Goal: Information Seeking & Learning: Learn about a topic

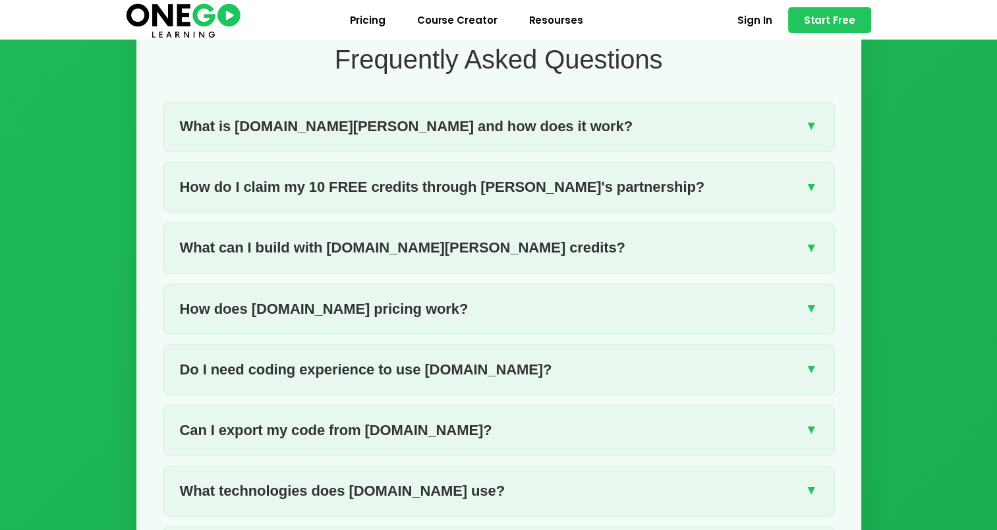
scroll to position [1772, 0]
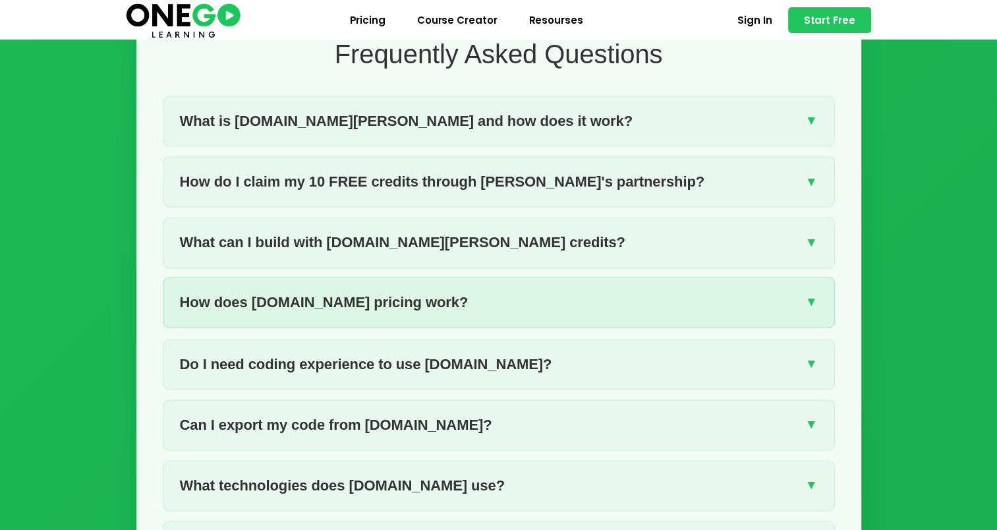
click at [240, 290] on span "How does [DOMAIN_NAME] pricing work?" at bounding box center [324, 301] width 288 height 23
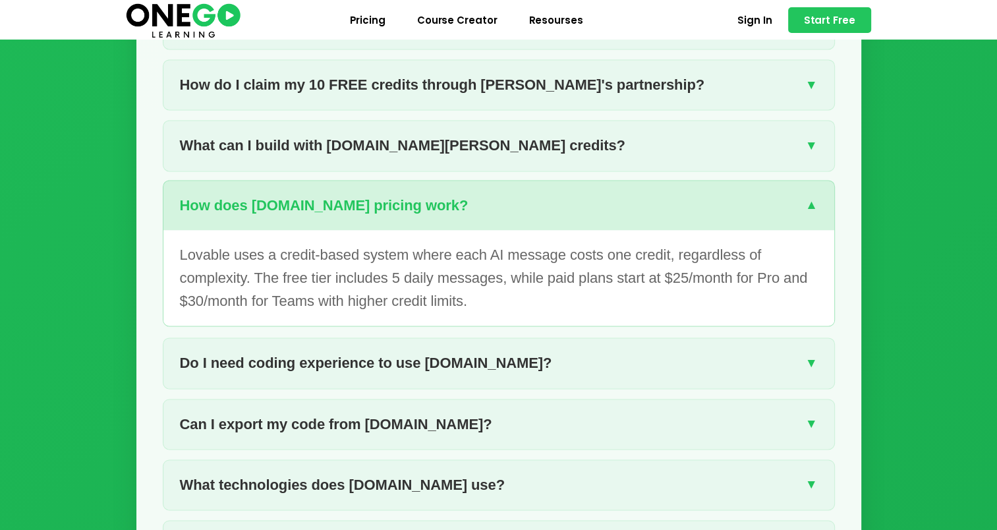
scroll to position [1870, 0]
drag, startPoint x: 265, startPoint y: 252, endPoint x: 409, endPoint y: 263, distance: 144.0
click at [409, 263] on p "Lovable uses a credit-based system where each AI message costs one credit, rega…" at bounding box center [499, 277] width 638 height 70
drag, startPoint x: 409, startPoint y: 263, endPoint x: 466, endPoint y: 262, distance: 57.3
click at [466, 262] on p "Lovable uses a credit-based system where each AI message costs one credit, rega…" at bounding box center [499, 277] width 638 height 70
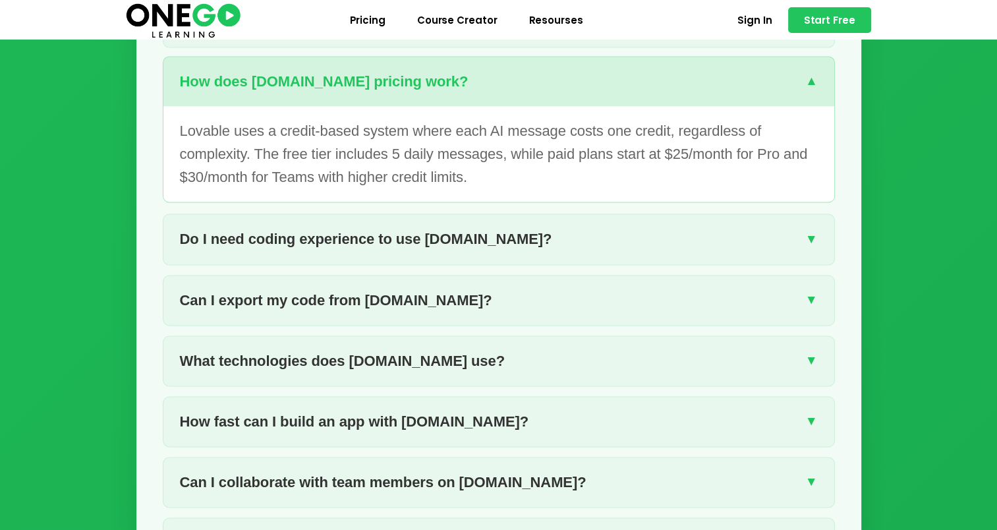
scroll to position [1998, 0]
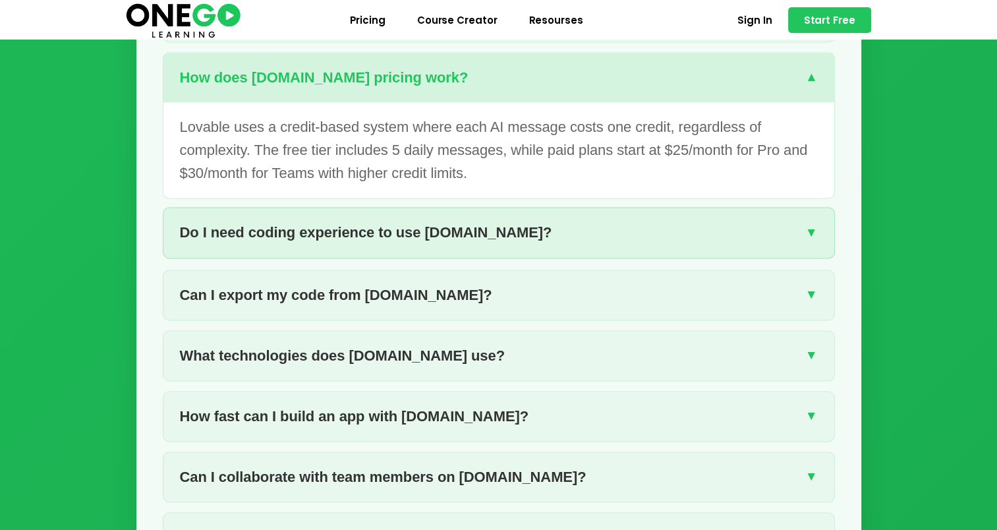
click at [298, 221] on span "Do I need coding experience to use [DOMAIN_NAME]?" at bounding box center [366, 232] width 372 height 23
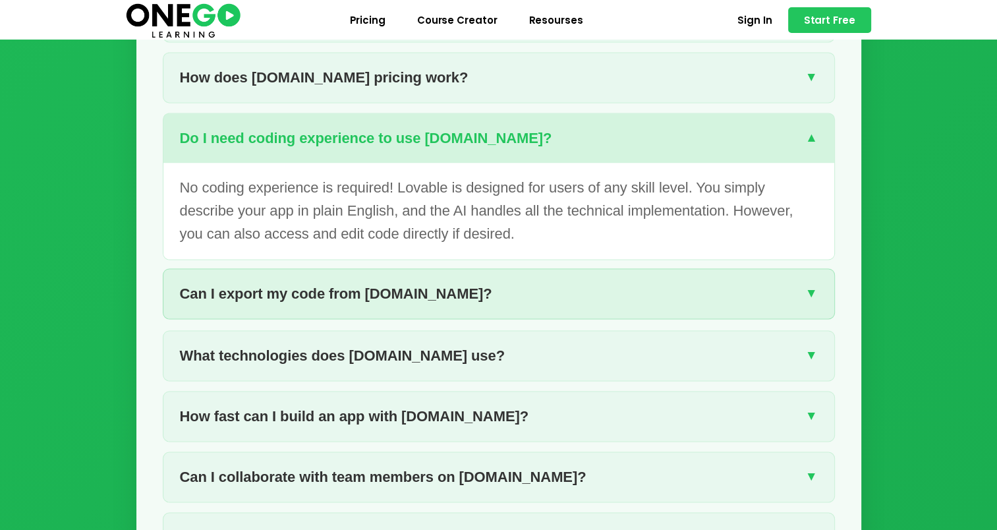
click at [236, 282] on span "Can I export my code from [DOMAIN_NAME]?" at bounding box center [336, 293] width 312 height 23
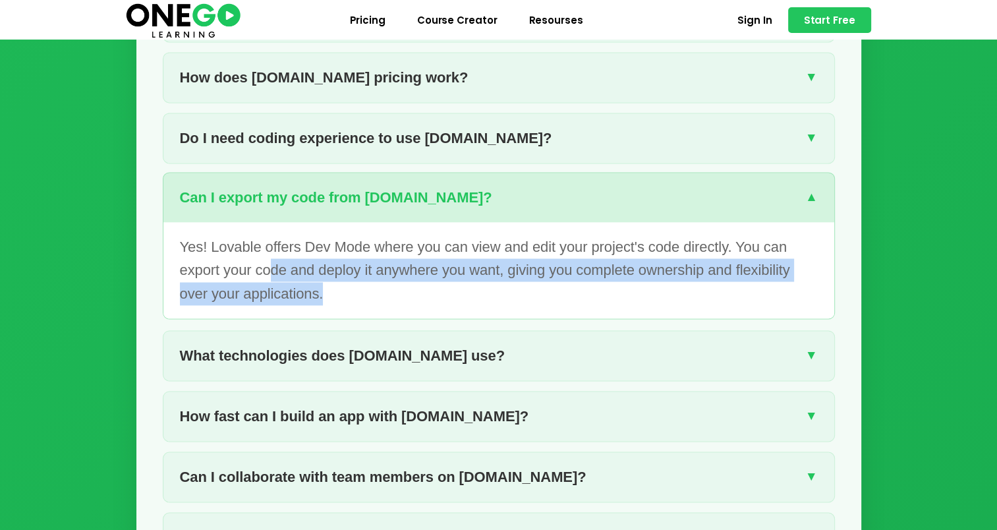
drag, startPoint x: 271, startPoint y: 244, endPoint x: 372, endPoint y: 262, distance: 102.3
click at [372, 262] on p "Yes! Lovable offers Dev Mode where you can view and edit your project's code di…" at bounding box center [499, 270] width 638 height 70
drag, startPoint x: 372, startPoint y: 262, endPoint x: 354, endPoint y: 266, distance: 18.2
click at [354, 266] on p "Yes! Lovable offers Dev Mode where you can view and edit your project's code di…" at bounding box center [499, 270] width 638 height 70
click at [314, 262] on p "Yes! Lovable offers Dev Mode where you can view and edit your project's code di…" at bounding box center [499, 270] width 638 height 70
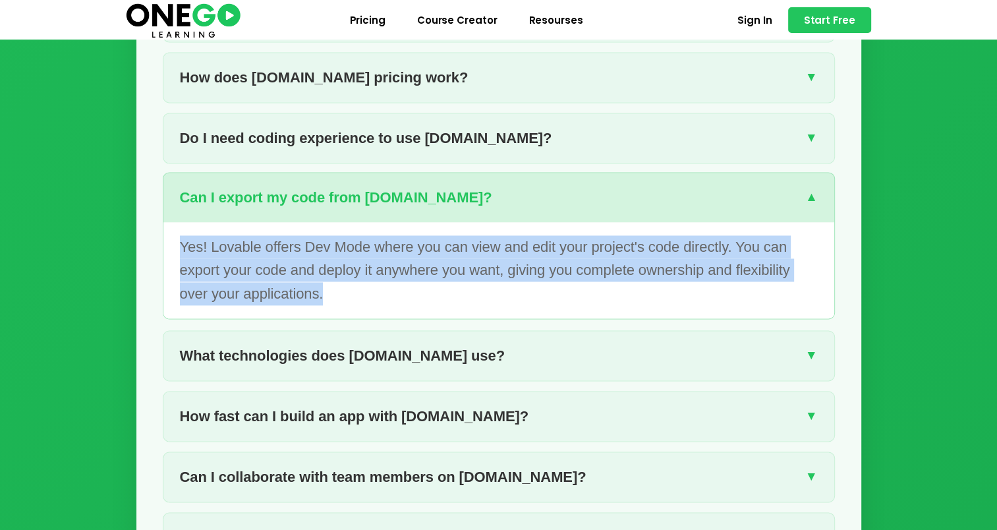
drag, startPoint x: 323, startPoint y: 269, endPoint x: 183, endPoint y: 219, distance: 148.1
click at [183, 235] on p "Yes! Lovable offers Dev Mode where you can view and edit your project's code di…" at bounding box center [499, 270] width 638 height 70
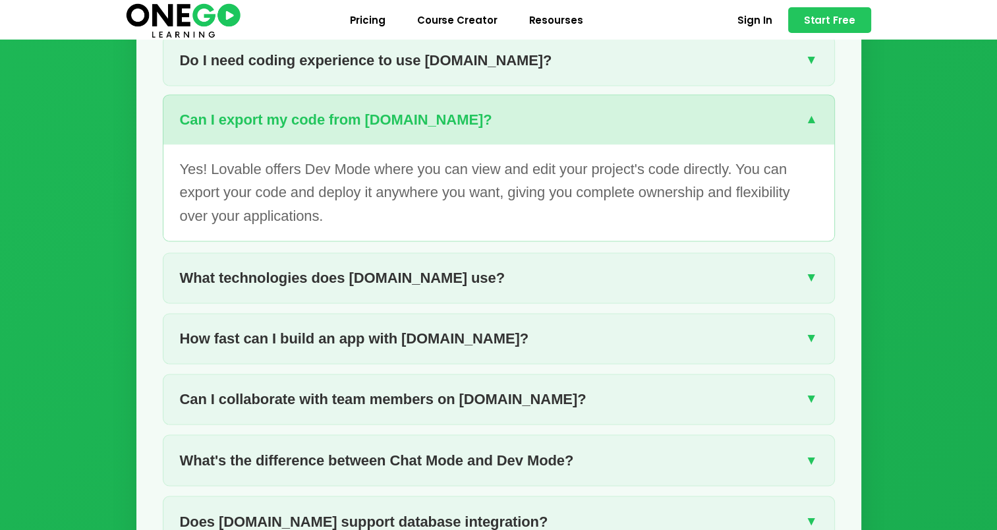
scroll to position [2080, 0]
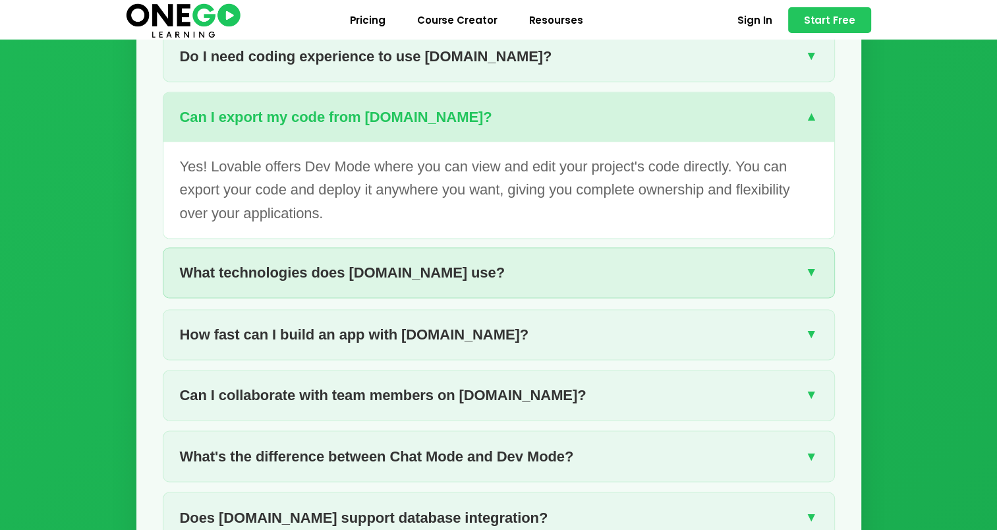
click at [326, 261] on span "What technologies does [DOMAIN_NAME] use?" at bounding box center [342, 272] width 325 height 23
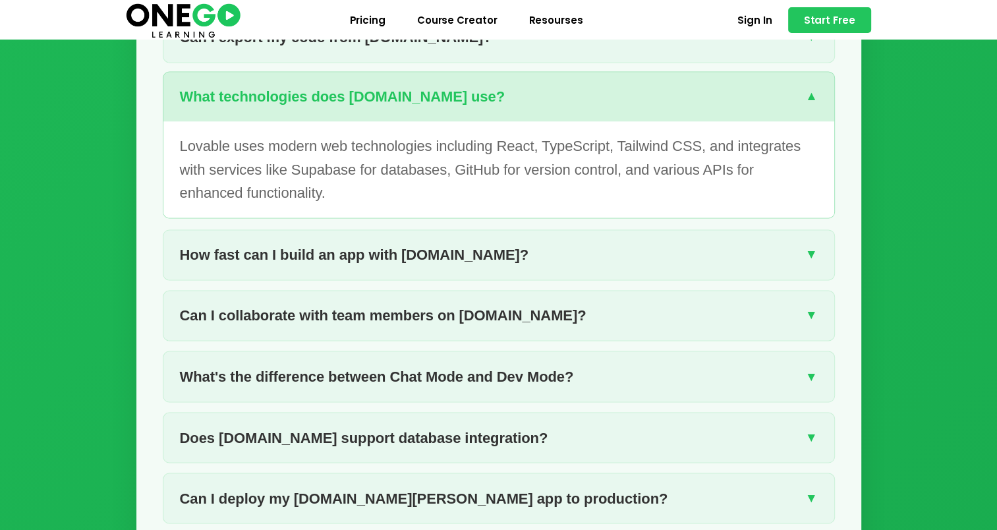
scroll to position [2160, 0]
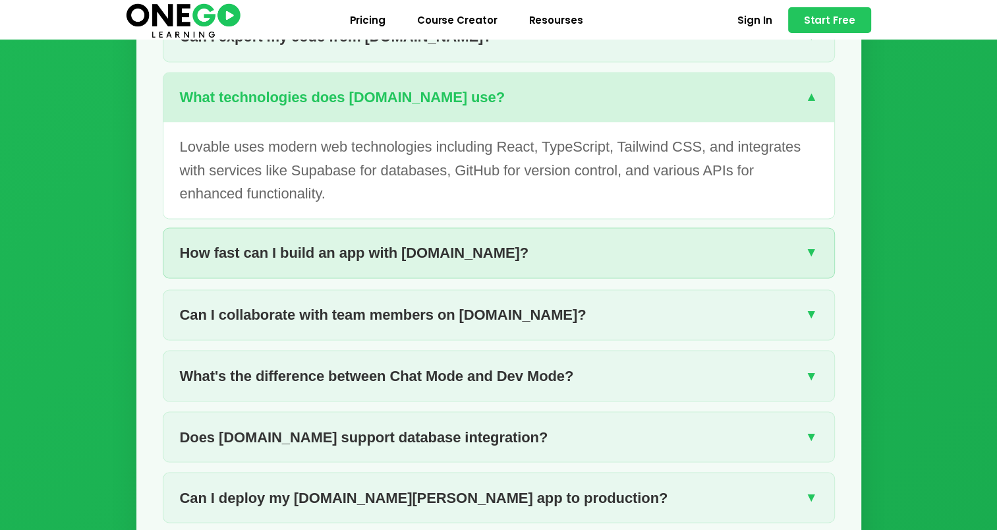
click at [379, 241] on span "How fast can I build an app with [DOMAIN_NAME]?" at bounding box center [354, 252] width 348 height 23
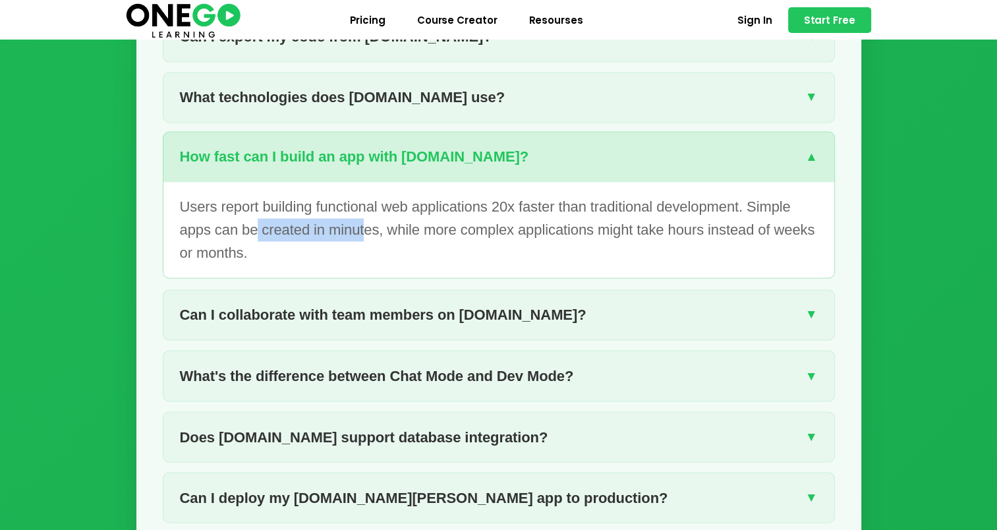
drag, startPoint x: 254, startPoint y: 203, endPoint x: 363, endPoint y: 213, distance: 109.8
click at [363, 213] on p "Users report building functional web applications 20x faster than traditional d…" at bounding box center [499, 230] width 638 height 70
drag, startPoint x: 363, startPoint y: 213, endPoint x: 414, endPoint y: 231, distance: 53.5
click at [414, 231] on p "Users report building functional web applications 20x faster than traditional d…" at bounding box center [499, 230] width 638 height 70
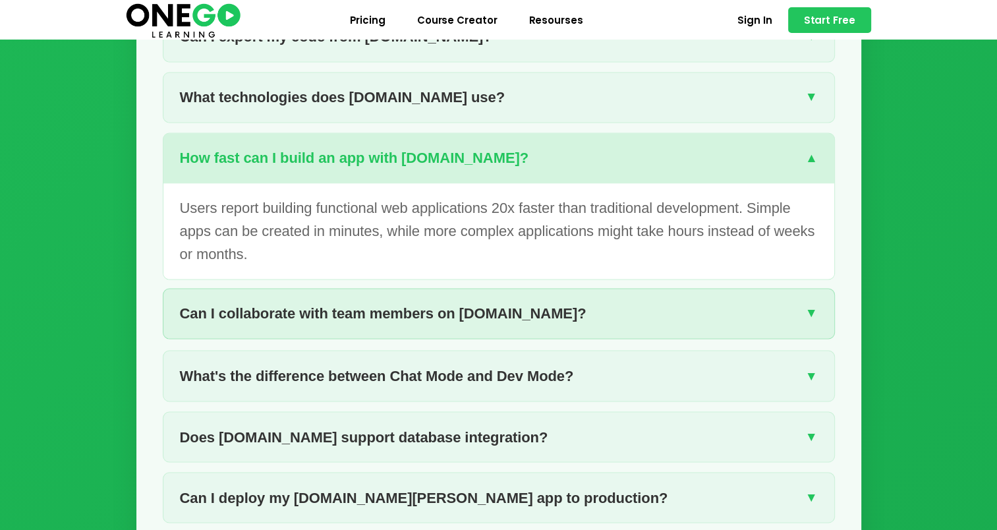
click at [343, 302] on span "Can I collaborate with team members on [DOMAIN_NAME]?" at bounding box center [383, 313] width 406 height 23
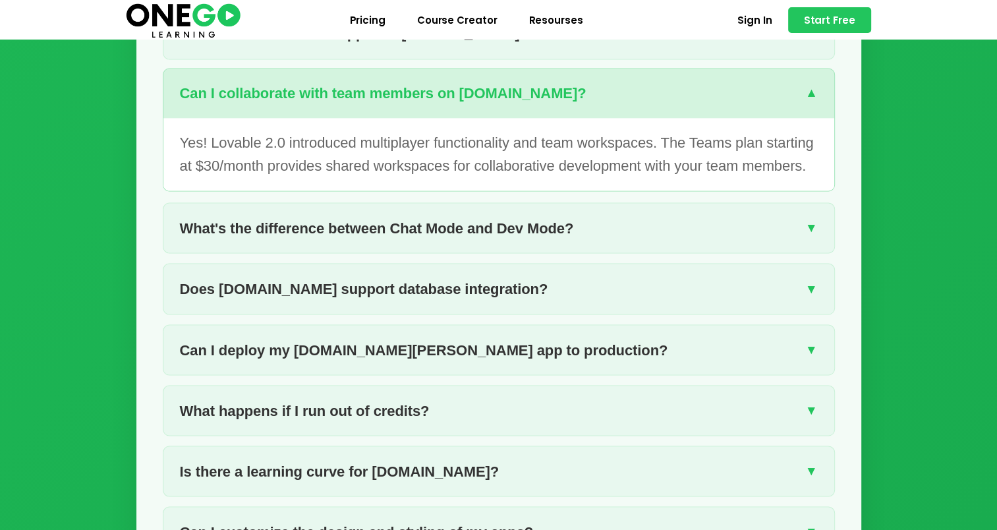
scroll to position [2289, 0]
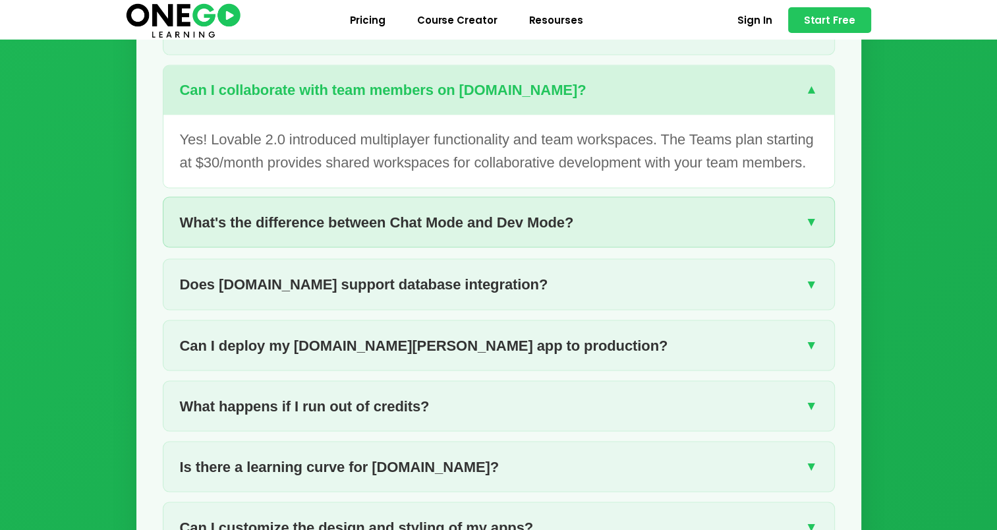
click at [306, 210] on span "What's the difference between Chat Mode and Dev Mode?" at bounding box center [377, 221] width 394 height 23
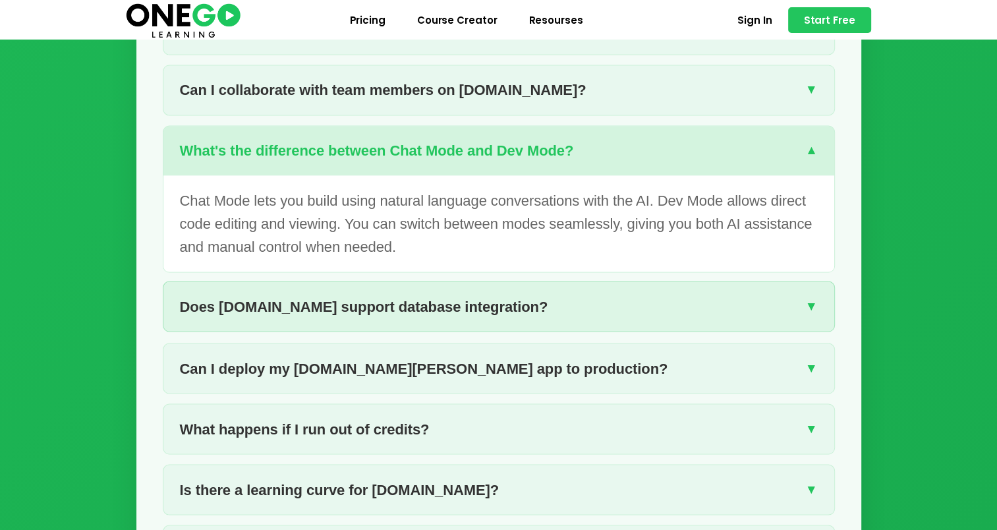
click at [348, 294] on span "Does [DOMAIN_NAME] support database integration?" at bounding box center [364, 305] width 368 height 23
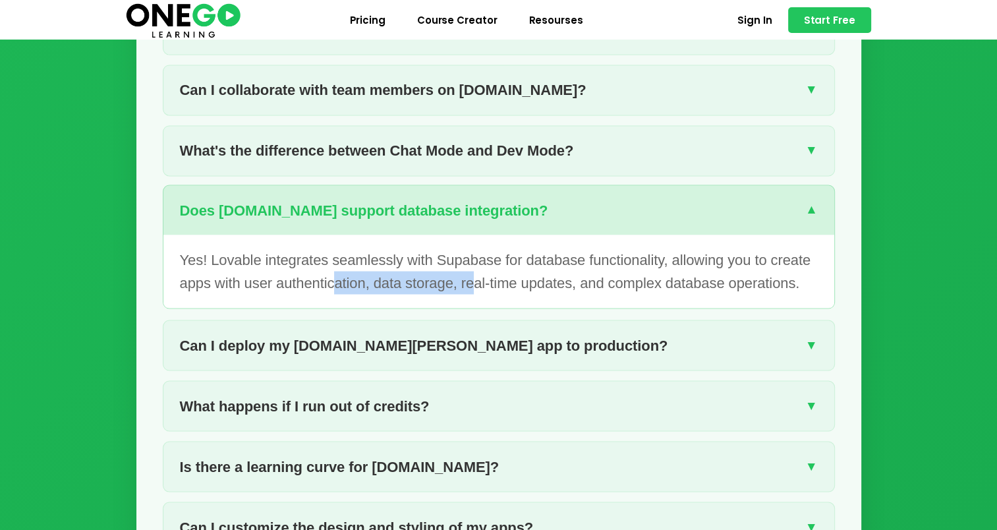
drag, startPoint x: 334, startPoint y: 253, endPoint x: 475, endPoint y: 258, distance: 141.0
click at [475, 258] on p "Yes! Lovable integrates seamlessly with Supabase for database functionality, al…" at bounding box center [499, 271] width 638 height 46
drag, startPoint x: 475, startPoint y: 258, endPoint x: 562, endPoint y: 258, distance: 86.9
click at [562, 258] on p "Yes! Lovable integrates seamlessly with Supabase for database functionality, al…" at bounding box center [499, 271] width 638 height 46
